Goal: Task Accomplishment & Management: Use online tool/utility

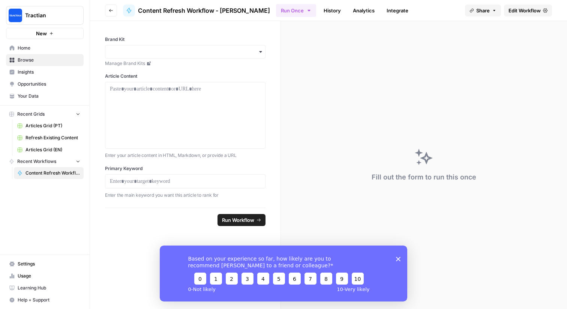
click at [398, 257] on icon "Close survey" at bounding box center [398, 258] width 5 height 5
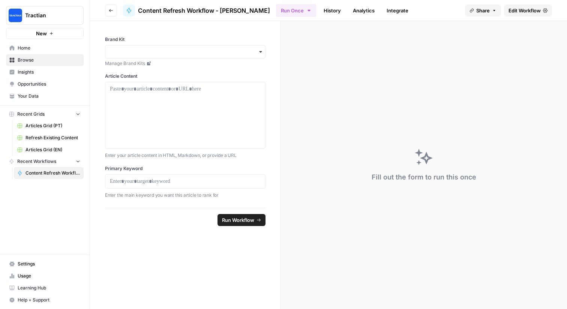
click at [112, 9] on icon "button" at bounding box center [111, 10] width 5 height 5
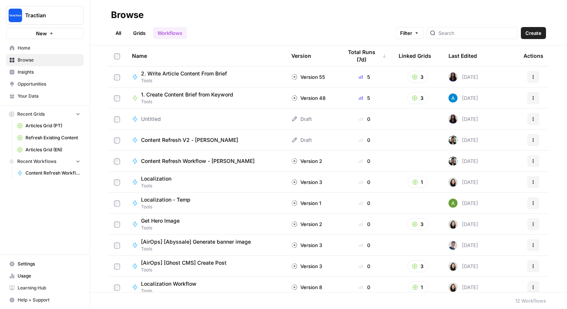
click at [41, 172] on span "Content Refresh Workflow - [PERSON_NAME]" at bounding box center [53, 173] width 55 height 7
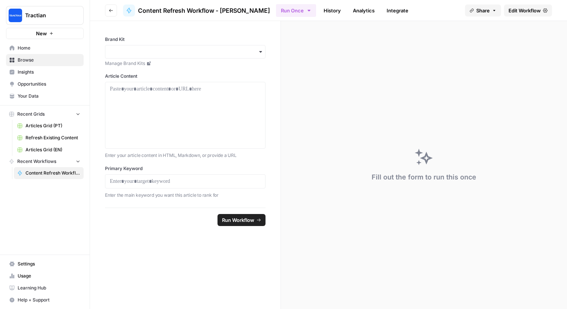
click at [527, 8] on span "Edit Workflow" at bounding box center [525, 11] width 32 height 8
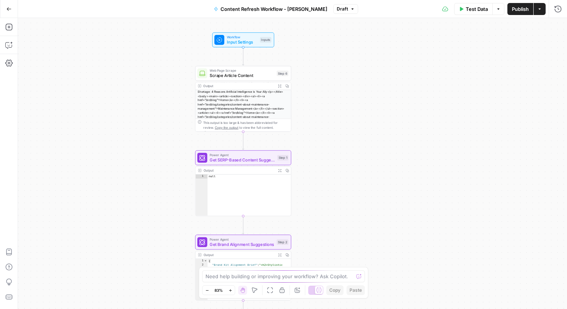
scroll to position [11, 0]
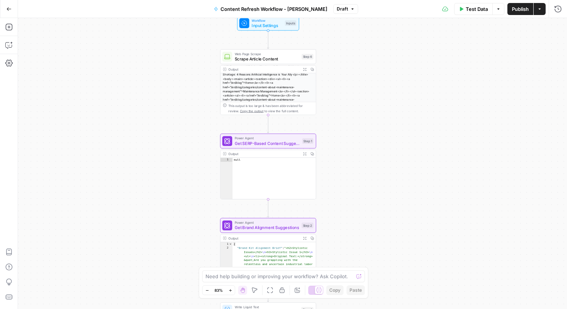
click at [305, 152] on icon "button" at bounding box center [304, 153] width 3 height 3
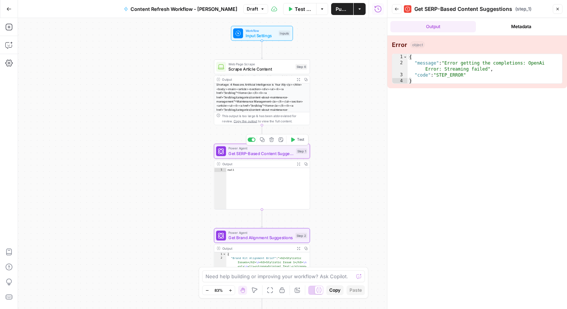
click at [254, 154] on span "Get SERP-Based Content Suggestions" at bounding box center [260, 153] width 65 height 6
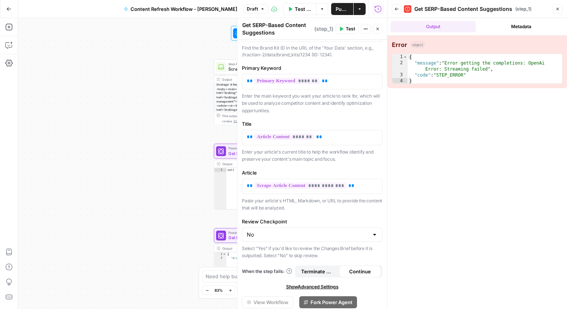
scroll to position [53, 0]
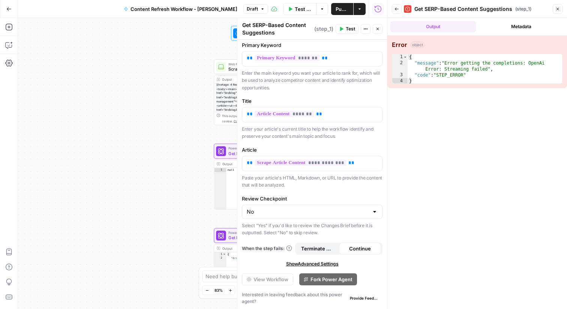
click at [179, 143] on div "Workflow Input Settings Inputs Web Page Scrape Scrape Article Content Step 6 Ou…" at bounding box center [202, 163] width 369 height 291
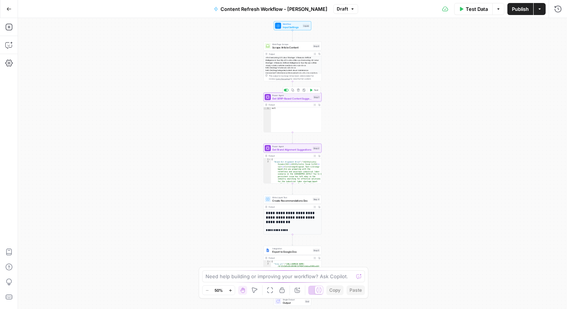
click at [290, 99] on span "Get SERP-Based Content Suggestions" at bounding box center [291, 98] width 39 height 4
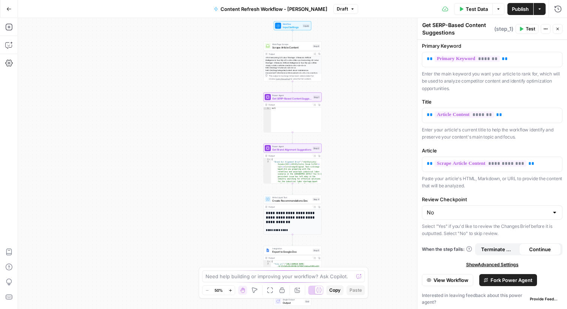
scroll to position [53, 0]
click at [510, 281] on span "Fork Power Agent" at bounding box center [512, 279] width 42 height 8
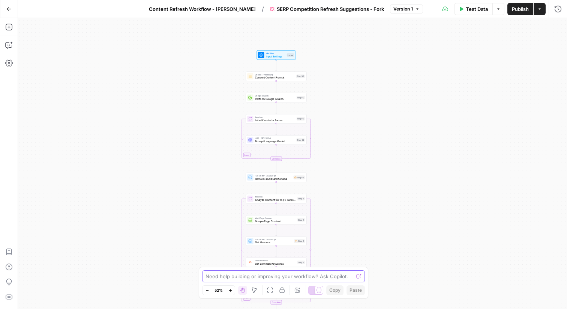
click at [312, 275] on textarea at bounding box center [280, 276] width 148 height 8
click at [11, 49] on button "Copilot" at bounding box center [9, 45] width 12 height 12
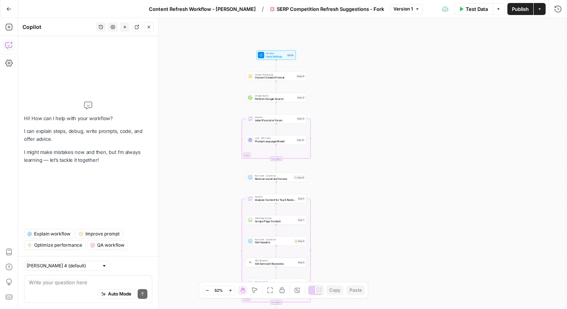
click at [68, 284] on textarea at bounding box center [88, 282] width 119 height 8
type textarea "explain workflow"
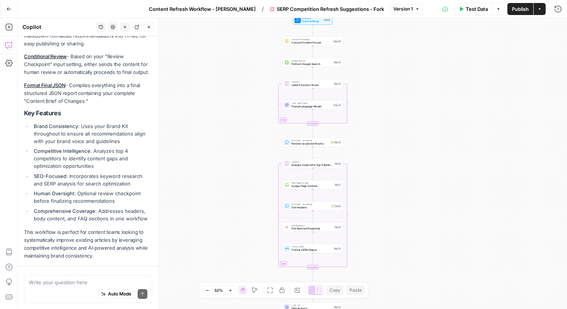
scroll to position [576, 0]
